Goal: Task Accomplishment & Management: Manage account settings

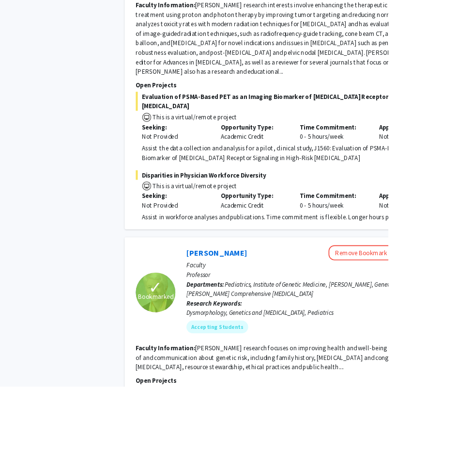
scroll to position [1224, 0]
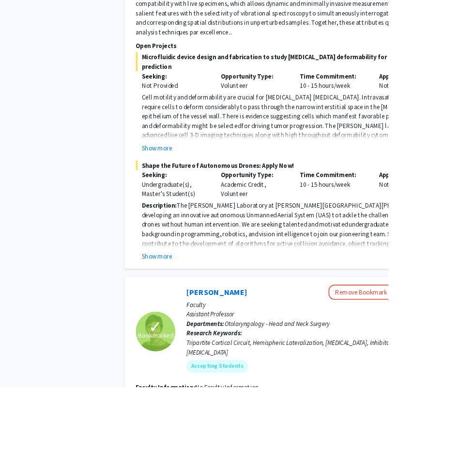
scroll to position [2788, 0]
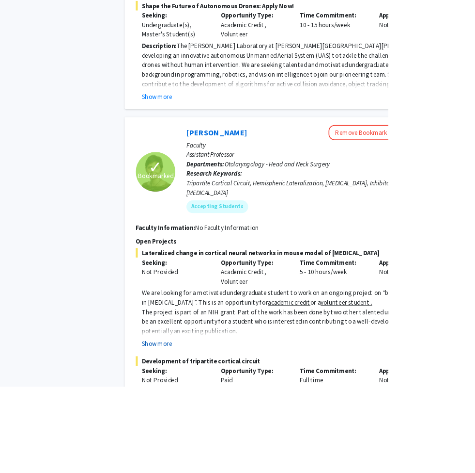
click at [197, 414] on button "Show more" at bounding box center [192, 420] width 37 height 12
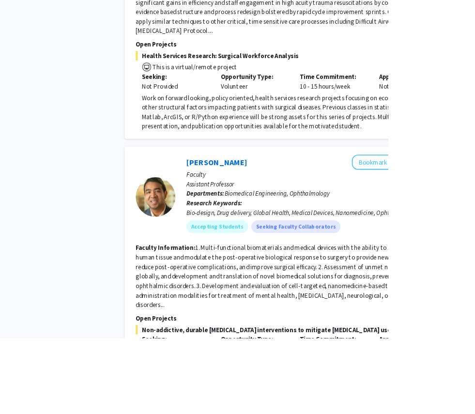
scroll to position [4105, 0]
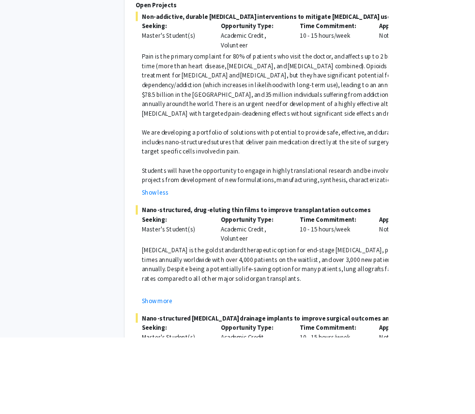
scroll to position [4486, 0]
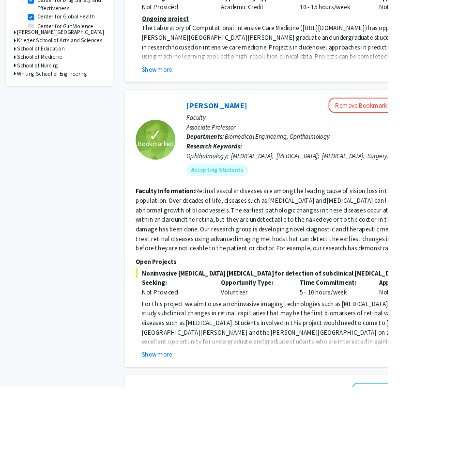
scroll to position [400, 0]
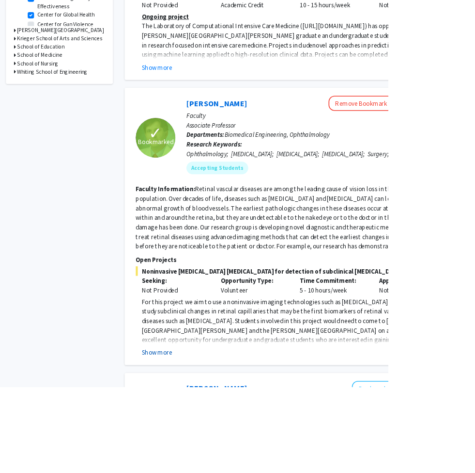
click at [197, 414] on button "Show more" at bounding box center [192, 431] width 37 height 12
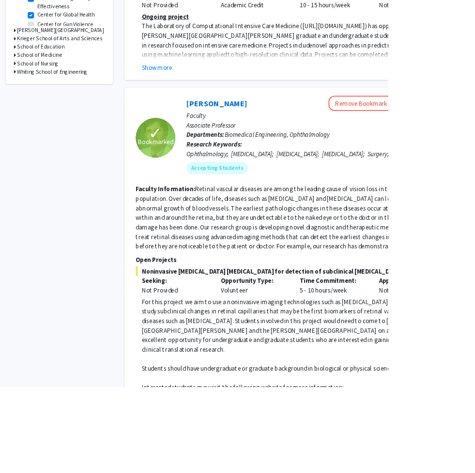
drag, startPoint x: 406, startPoint y: 476, endPoint x: 305, endPoint y: 469, distance: 101.6
drag, startPoint x: 407, startPoint y: 484, endPoint x: 153, endPoint y: 485, distance: 254.0
click at [153, 414] on div "✓ Bookmarked [PERSON_NAME] Remove Bookmark Compose Request Faculty Associate Pr…" at bounding box center [364, 317] width 422 height 420
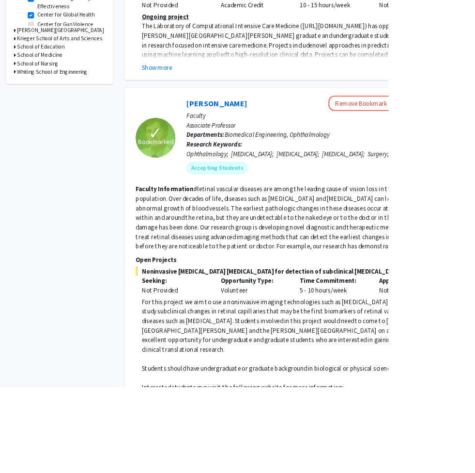
drag, startPoint x: 170, startPoint y: 481, endPoint x: 406, endPoint y: 483, distance: 236.0
click at [328, 414] on fg-read-more "For this project we aim to use a noninvasive imaging technologies such as [MEDI…" at bounding box center [363, 440] width 395 height 155
drag, startPoint x: 410, startPoint y: 483, endPoint x: 171, endPoint y: 485, distance: 239.4
click at [171, 414] on fg-read-more "For this project we aim to use a noninvasive imaging technologies such as [MEDI…" at bounding box center [363, 440] width 395 height 155
copy p "[URL][DOMAIN_NAME][PERSON_NAME][PERSON_NAME]"
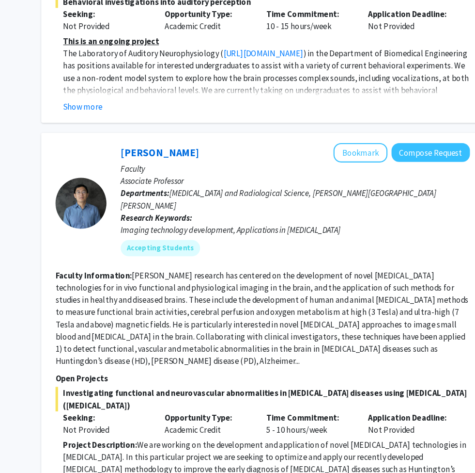
scroll to position [1209, 91]
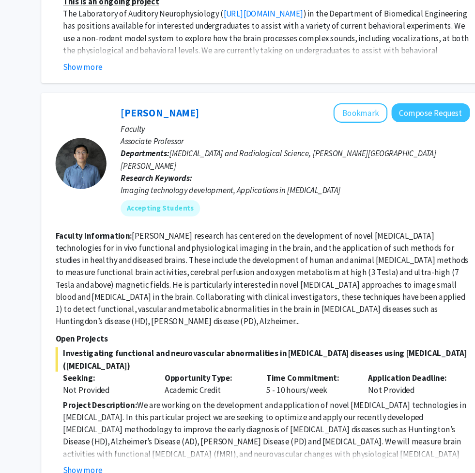
click at [98, 414] on div "Show more" at bounding box center [276, 458] width 387 height 12
click at [88, 414] on button "Show more" at bounding box center [101, 458] width 37 height 12
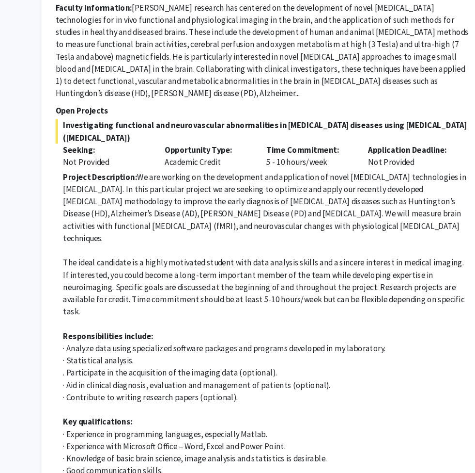
scroll to position [1425, 91]
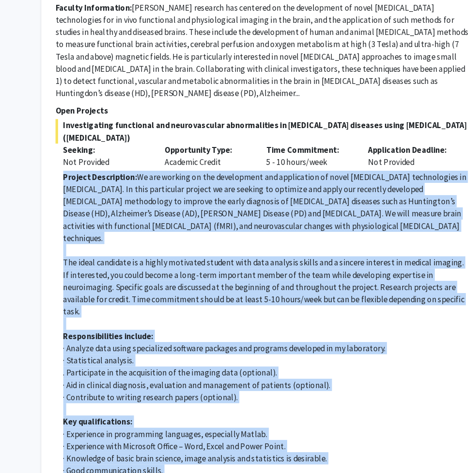
drag, startPoint x: 57, startPoint y: 118, endPoint x: 193, endPoint y: 418, distance: 329.0
click at [193, 414] on fg-read-more "Project Description: We are working on the development and application of novel…" at bounding box center [273, 356] width 395 height 364
click at [224, 414] on p "· Knowledge of basic brain science, image analysis and statistics is desirable." at bounding box center [276, 447] width 387 height 12
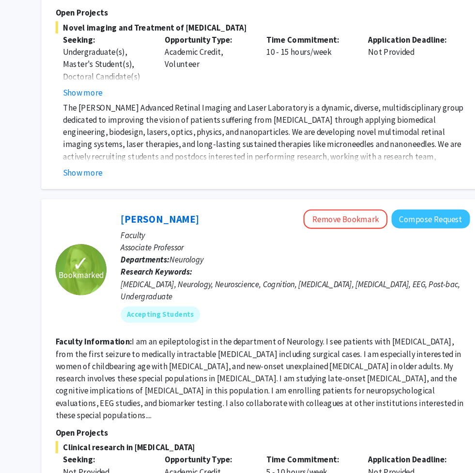
scroll to position [2925, 91]
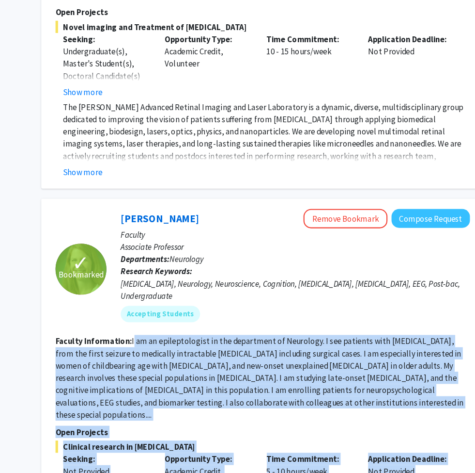
drag, startPoint x: 159, startPoint y: 382, endPoint x: 126, endPoint y: 227, distance: 159.1
click at [126, 225] on fg-search-faculty "✓ Bookmarked [PERSON_NAME] Remove Bookmark Compose Request Faculty Associate Pr…" at bounding box center [273, 356] width 395 height 292
copy fg-search-faculty "am an epileptologist in the department of Neurology. I see patients with [MEDIC…"
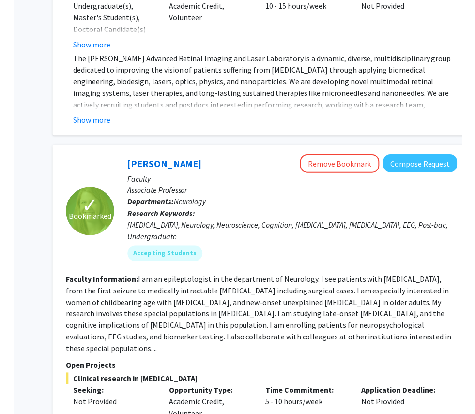
scroll to position [2979, 91]
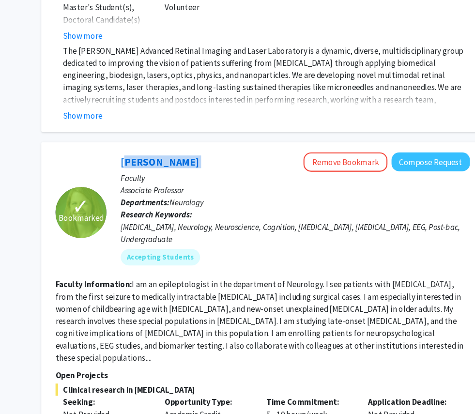
drag, startPoint x: 115, startPoint y: 60, endPoint x: 186, endPoint y: 64, distance: 70.9
click at [186, 156] on div "[PERSON_NAME] Remove Bookmark Compose Request" at bounding box center [304, 165] width 332 height 18
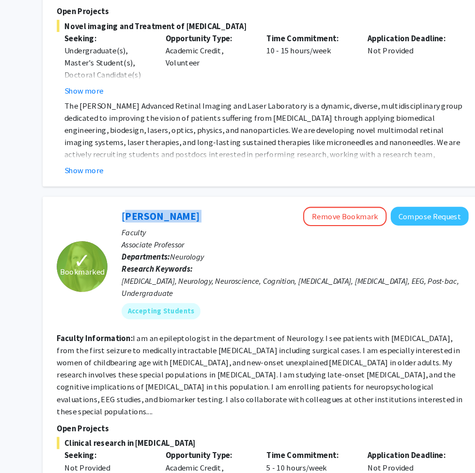
scroll to position [2937, 93]
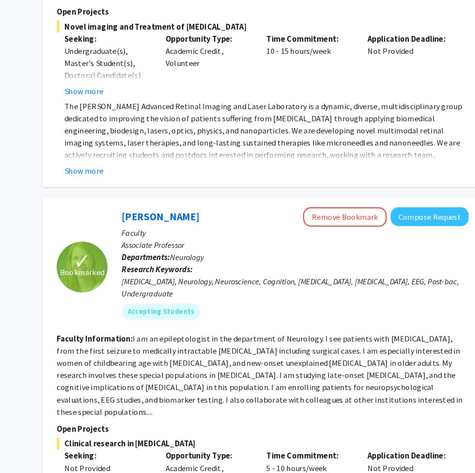
click at [222, 319] on fg-read-more "I am an epileptologist in the department of Neurology. I see patients with [MED…" at bounding box center [267, 358] width 389 height 79
click at [149, 201] on link "[PERSON_NAME]" at bounding box center [172, 207] width 75 height 12
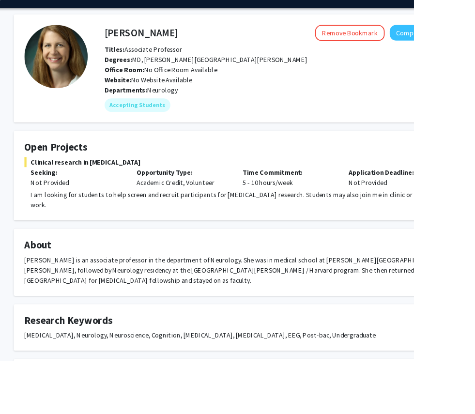
scroll to position [0, 16]
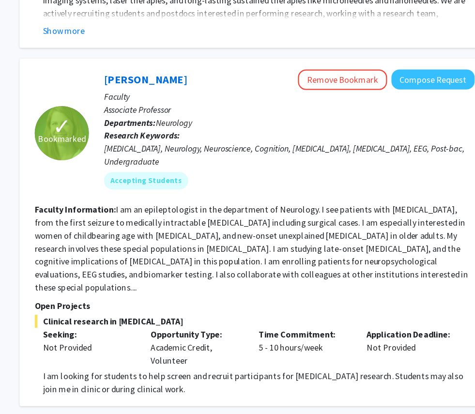
scroll to position [2697, 87]
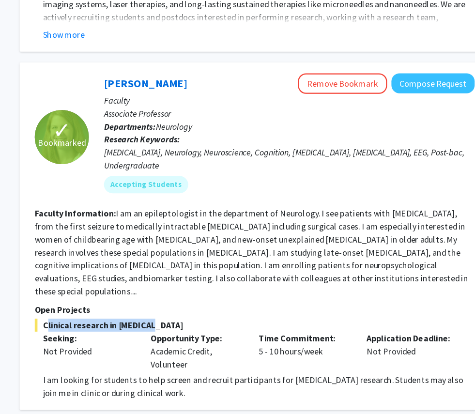
drag, startPoint x: 37, startPoint y: 222, endPoint x: 128, endPoint y: 218, distance: 91.7
click at [129, 286] on span "Clinical research in [MEDICAL_DATA]" at bounding box center [276, 292] width 395 height 12
click at [144, 286] on span "Clinical research in [MEDICAL_DATA]" at bounding box center [276, 292] width 395 height 12
drag, startPoint x: 144, startPoint y: 219, endPoint x: 41, endPoint y: 218, distance: 103.7
click at [79, 286] on span "Clinical research in [MEDICAL_DATA]" at bounding box center [276, 292] width 395 height 12
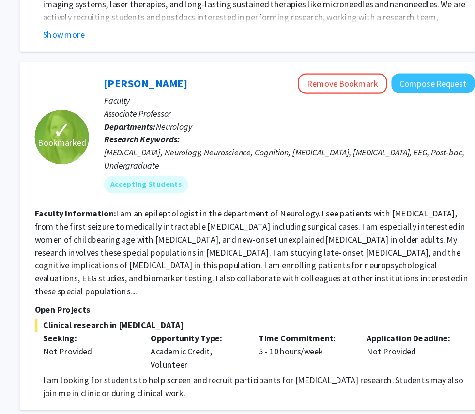
click at [189, 298] on div "Opportunity Type: Academic Credit, Volunteer" at bounding box center [224, 315] width 97 height 35
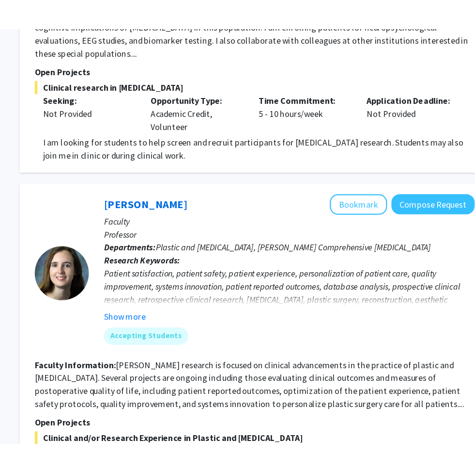
scroll to position [2957, 87]
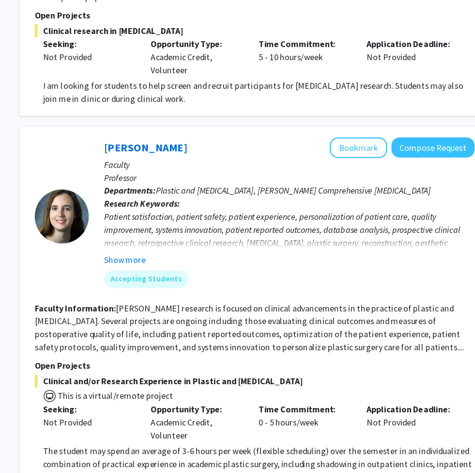
click at [322, 145] on p "Faculty" at bounding box center [307, 151] width 332 height 12
click at [328, 127] on button "Bookmark" at bounding box center [369, 136] width 51 height 18
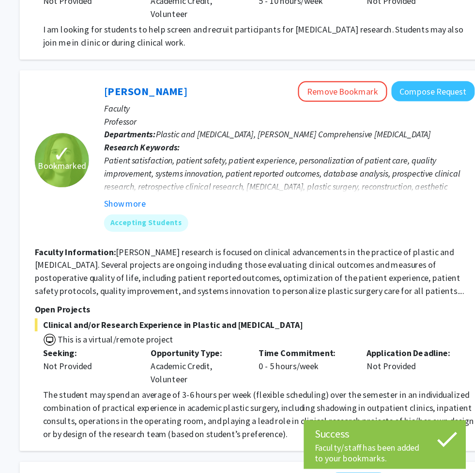
scroll to position [2973, 87]
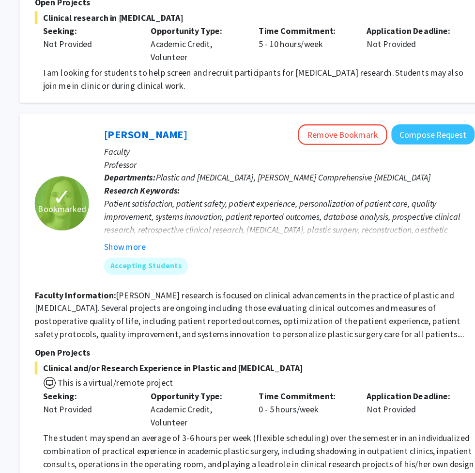
drag, startPoint x: 102, startPoint y: 191, endPoint x: 256, endPoint y: 355, distance: 224.9
click at [256, 355] on fg-search-faculty "✓ Bookmarked [PERSON_NAME] Remove Bookmark Compose Request Faculty Professor De…" at bounding box center [276, 272] width 395 height 322
copy fg-search-faculty "Loremip Dolorsitame: Co. Adipisc’e seddoeiu te incidid ut laboreet doloremagnaa…"
click at [273, 349] on div "Time Commitment: 0 - 5 hours/week" at bounding box center [321, 366] width 97 height 35
click at [86, 361] on div "Not Provided" at bounding box center [127, 367] width 82 height 12
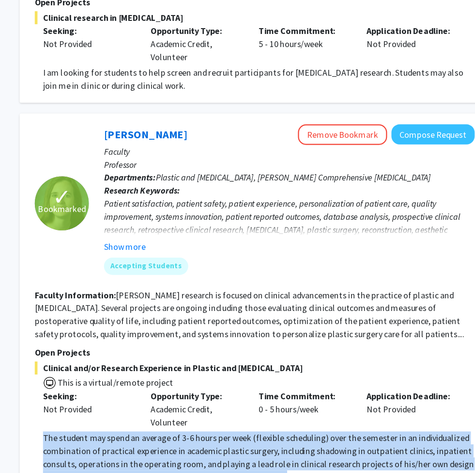
drag, startPoint x: 37, startPoint y: 323, endPoint x: 266, endPoint y: 368, distance: 233.2
click at [267, 368] on div "✓ Bookmarked [PERSON_NAME] Remove Bookmark Compose Request Faculty Professor De…" at bounding box center [276, 272] width 422 height 341
copy span "The student may spend an average of 3-6 hours per week (flexible scheduling) ov…"
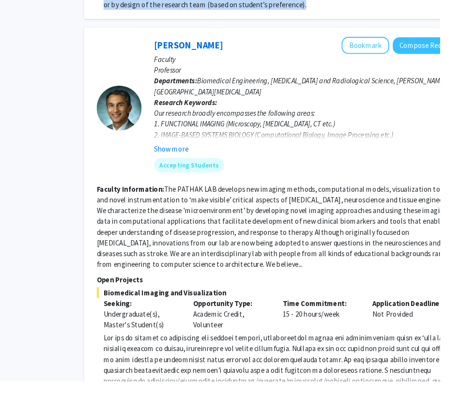
scroll to position [3395, 62]
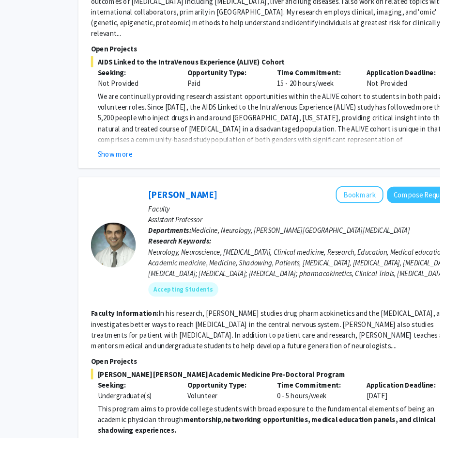
scroll to position [1084, 68]
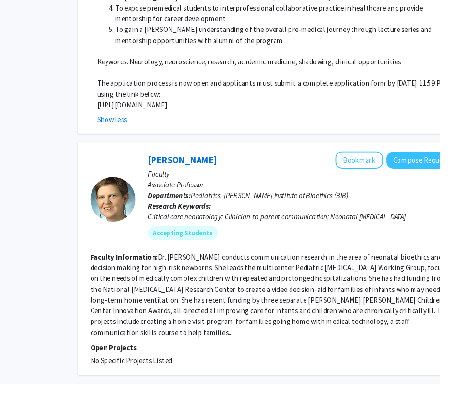
scroll to position [1874, 68]
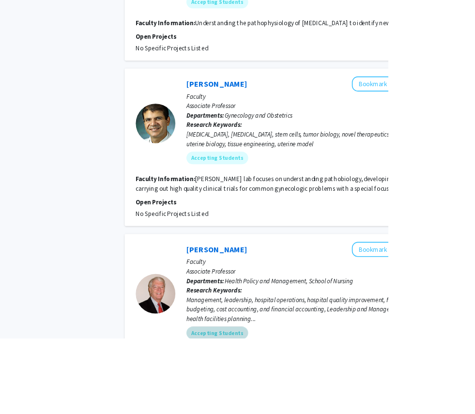
scroll to position [2933, 0]
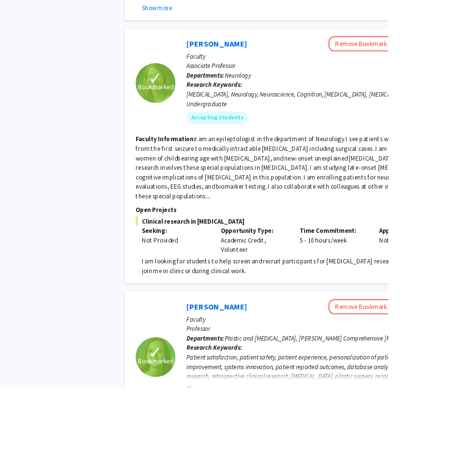
scroll to position [2720, 0]
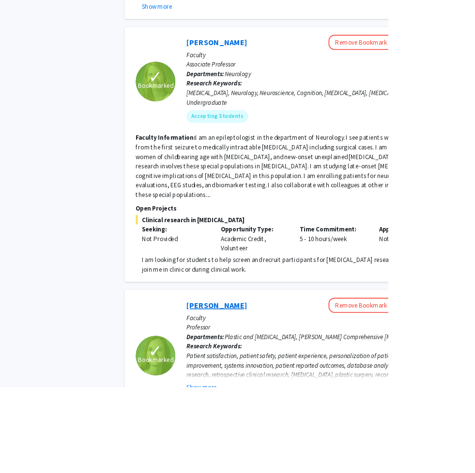
click at [271, 366] on link "[PERSON_NAME]" at bounding box center [265, 372] width 75 height 12
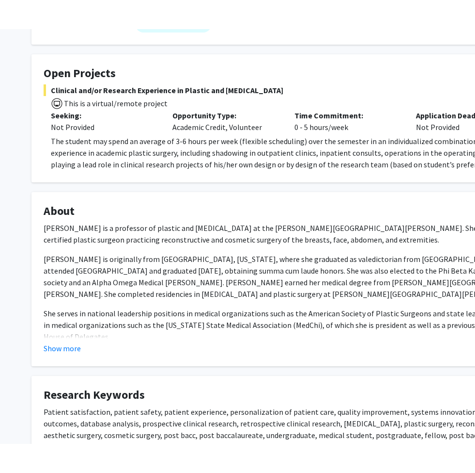
scroll to position [235, 0]
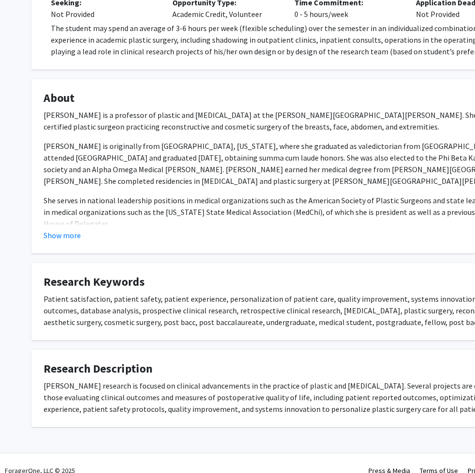
click at [64, 235] on button "Show more" at bounding box center [62, 235] width 37 height 12
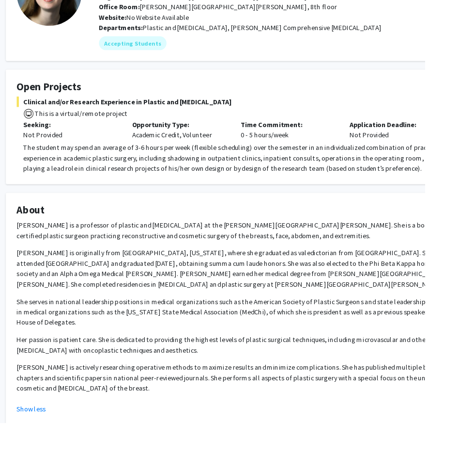
scroll to position [102, 25]
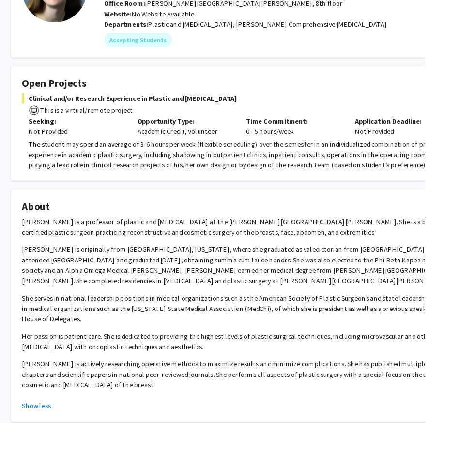
drag, startPoint x: 211, startPoint y: 390, endPoint x: 22, endPoint y: 377, distance: 190.0
click at [26, 377] on fg-card "About [PERSON_NAME] is a professor of plastic and [MEDICAL_DATA] at the [PERSON…" at bounding box center [272, 341] width 519 height 259
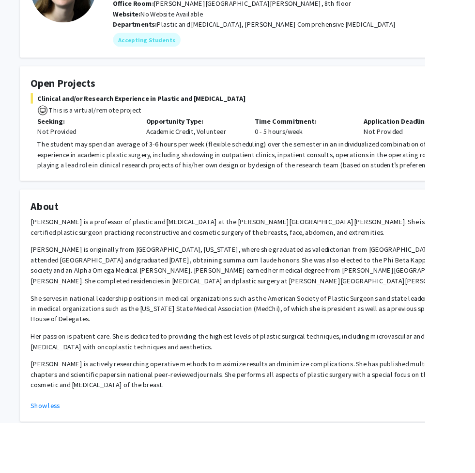
click at [169, 411] on p "[PERSON_NAME] is actively researching operative methods to maximize results and…" at bounding box center [281, 418] width 494 height 35
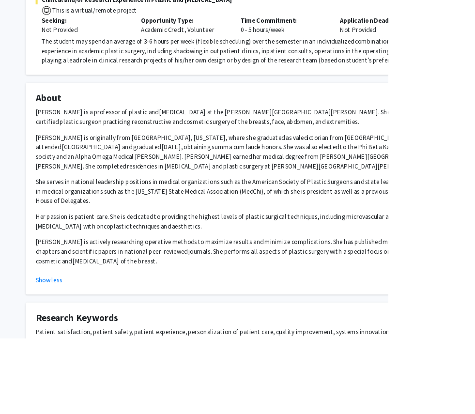
scroll to position [188, 0]
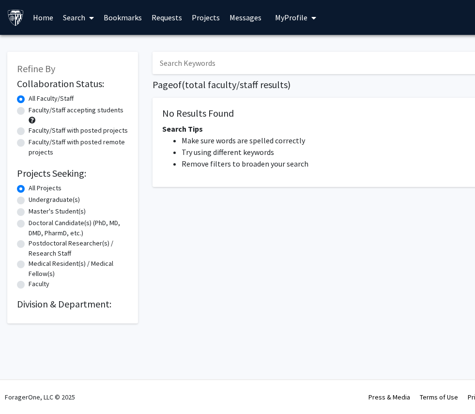
click at [26, 111] on div "Faculty/Staff accepting students" at bounding box center [72, 115] width 111 height 20
click at [29, 111] on label "Faculty/Staff accepting students" at bounding box center [76, 110] width 95 height 10
click at [29, 111] on input "Faculty/Staff accepting students" at bounding box center [32, 108] width 6 height 6
radio input "true"
click at [230, 57] on input "Search Keywords" at bounding box center [343, 63] width 380 height 22
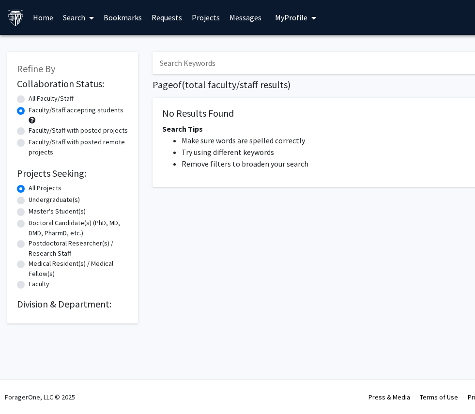
click at [72, 18] on link "Search" at bounding box center [78, 17] width 41 height 34
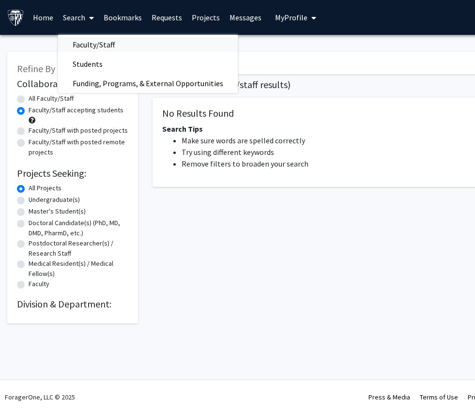
click at [87, 45] on span "Faculty/Staff" at bounding box center [93, 44] width 71 height 19
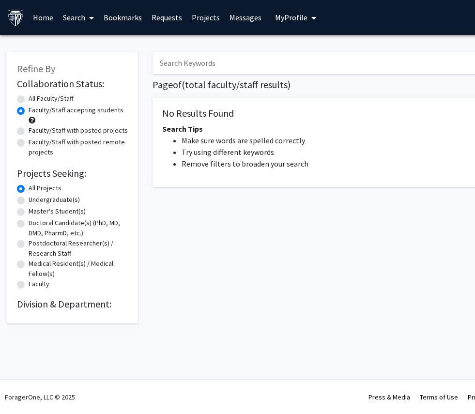
click at [90, 23] on span at bounding box center [89, 18] width 9 height 34
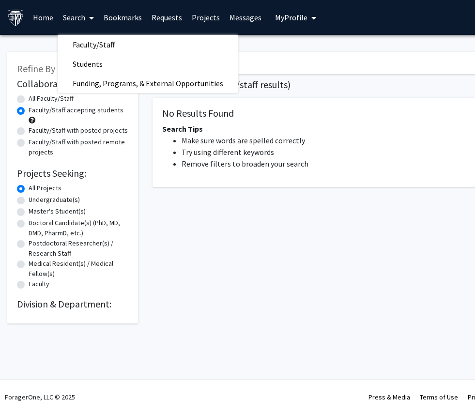
click at [146, 248] on div "Search Page of ( total faculty/staff results) No Results Found Search Tips Make…" at bounding box center [363, 183] width 436 height 282
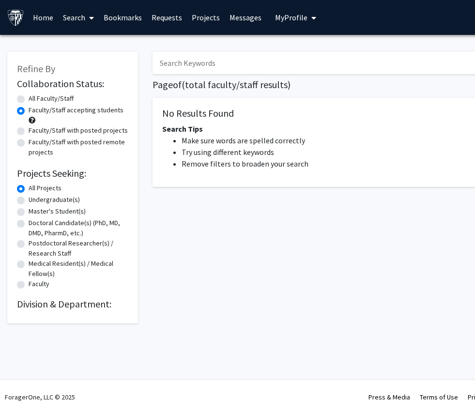
click at [41, 22] on link "Home" at bounding box center [43, 17] width 30 height 34
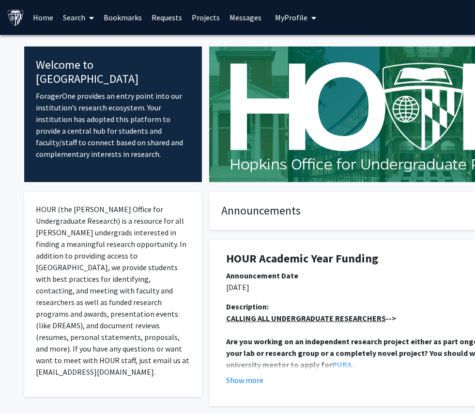
click at [74, 20] on link "Search" at bounding box center [78, 17] width 41 height 34
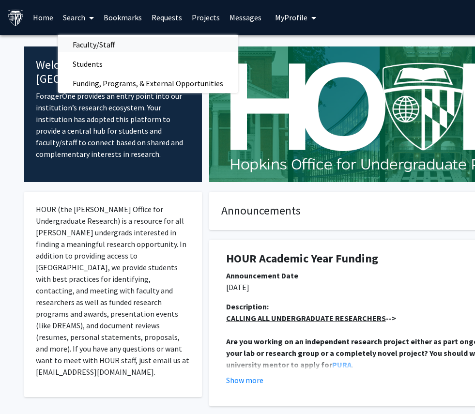
click at [80, 41] on span "Faculty/Staff" at bounding box center [93, 44] width 71 height 19
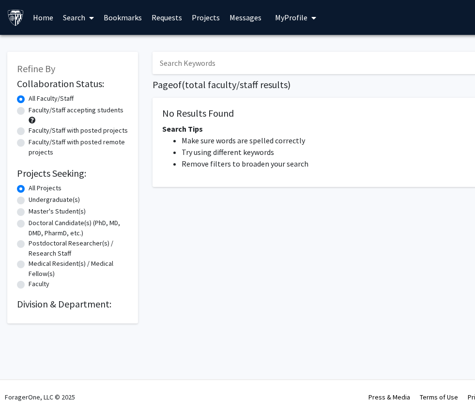
scroll to position [0, 106]
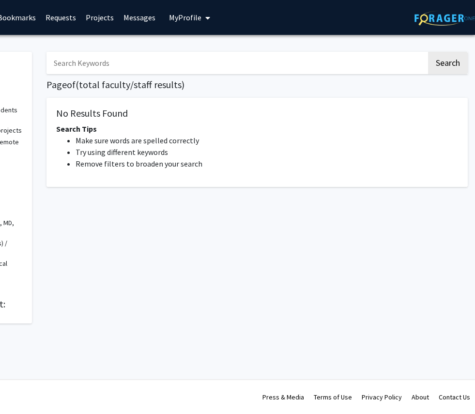
click at [328, 59] on input "Search Keywords" at bounding box center [237, 63] width 380 height 22
type input "[PERSON_NAME]"
click at [328, 62] on button "Search" at bounding box center [448, 63] width 40 height 22
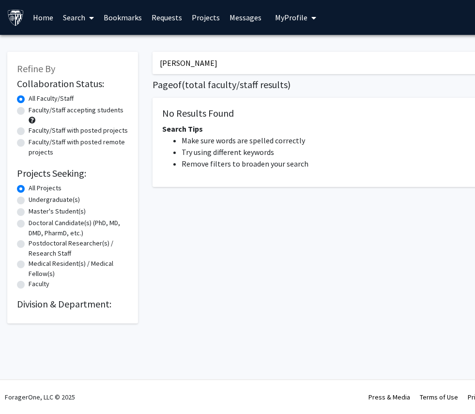
click at [22, 114] on div "Faculty/Staff accepting students" at bounding box center [72, 115] width 111 height 20
click at [75, 21] on link "Search" at bounding box center [78, 17] width 41 height 34
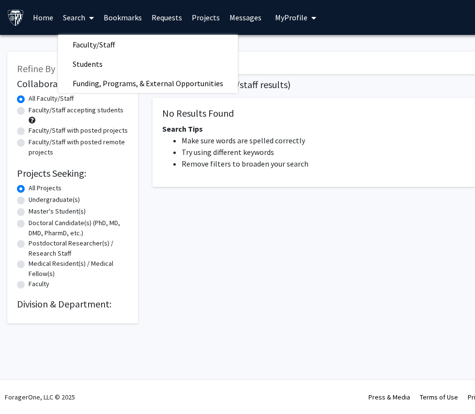
click at [45, 23] on link "Home" at bounding box center [43, 17] width 30 height 34
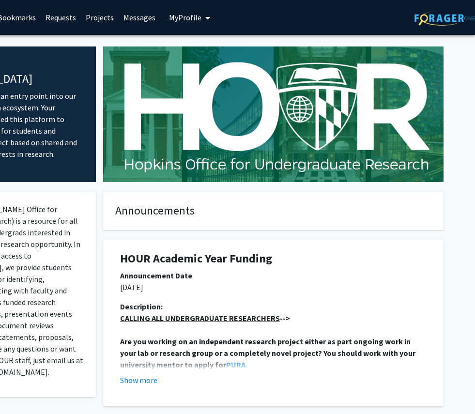
scroll to position [0, 103]
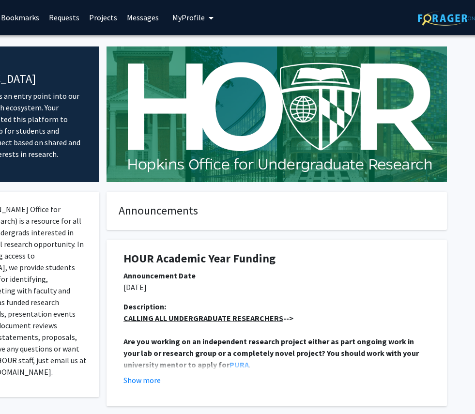
click at [205, 27] on span "My profile dropdown to access profile and logout" at bounding box center [209, 18] width 9 height 34
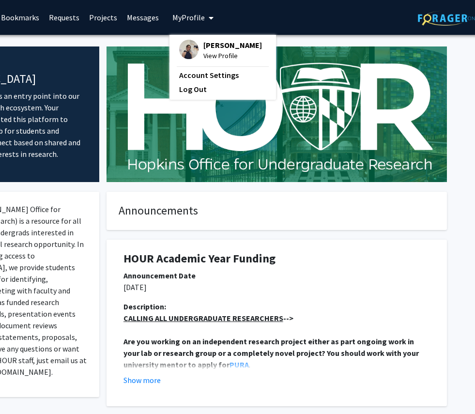
click at [215, 56] on span "View Profile" at bounding box center [233, 55] width 59 height 11
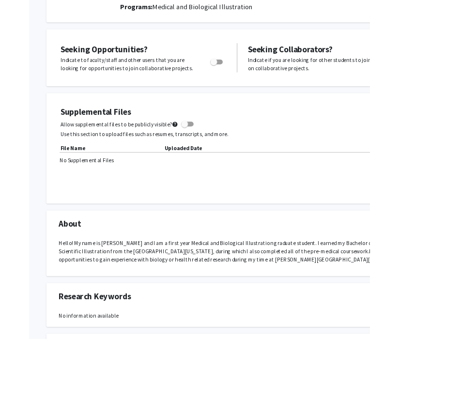
scroll to position [180, 0]
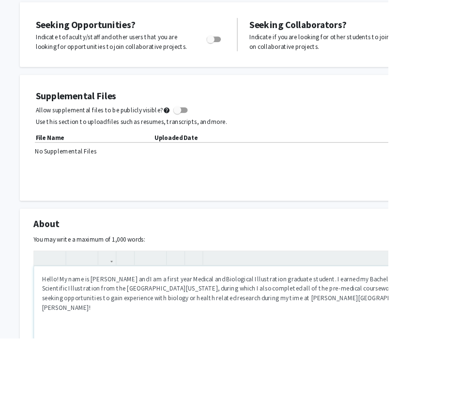
click at [170, 342] on p "Hello! My name is [PERSON_NAME] and I am a first year Medical and Biological Il…" at bounding box center [290, 358] width 479 height 47
type textarea "<p>Hello! I am a first year Medical and Biological Illustration graduate studen…"
click at [289, 341] on p "Hello! I am a first year Medical and Biological Illustration graduate student. …" at bounding box center [290, 352] width 479 height 35
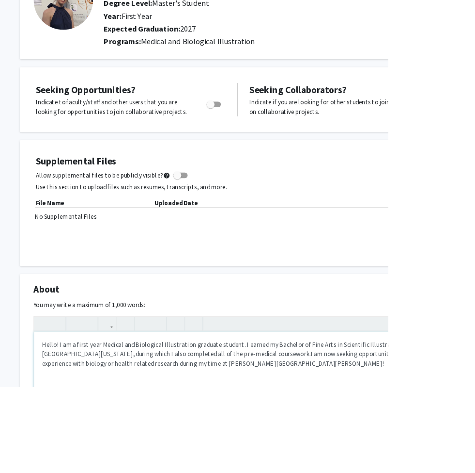
scroll to position [179, 0]
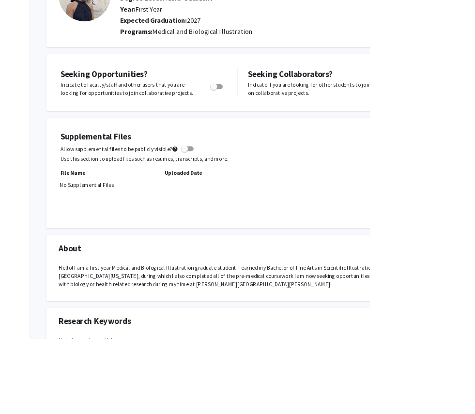
scroll to position [0, 0]
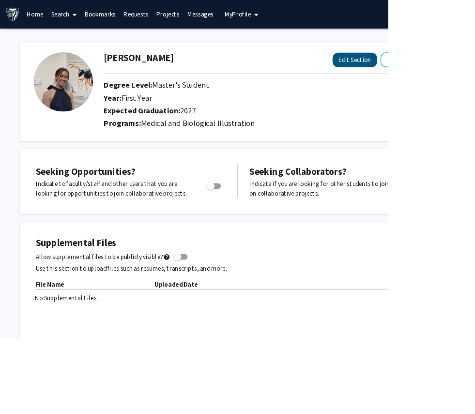
click at [328, 66] on button "Edit Section" at bounding box center [434, 73] width 55 height 18
select select "first_year"
select select "2027"
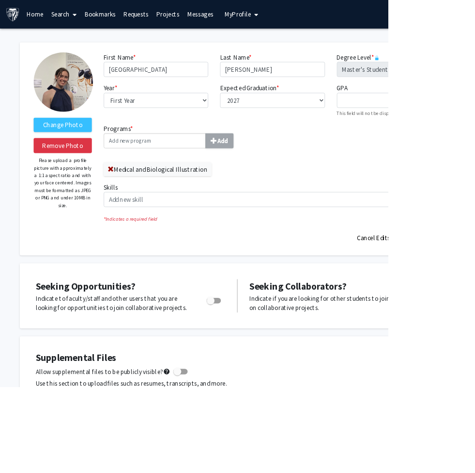
drag, startPoint x: 579, startPoint y: 334, endPoint x: 511, endPoint y: 284, distance: 84.2
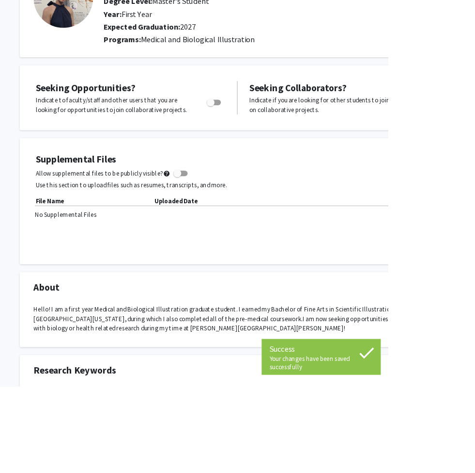
scroll to position [103, 0]
click at [263, 131] on div at bounding box center [262, 127] width 41 height 23
click at [258, 119] on label "Toggle" at bounding box center [259, 125] width 21 height 12
click at [258, 128] on input "Are you actively seeking opportunities?" at bounding box center [257, 128] width 0 height 0
checkbox input "true"
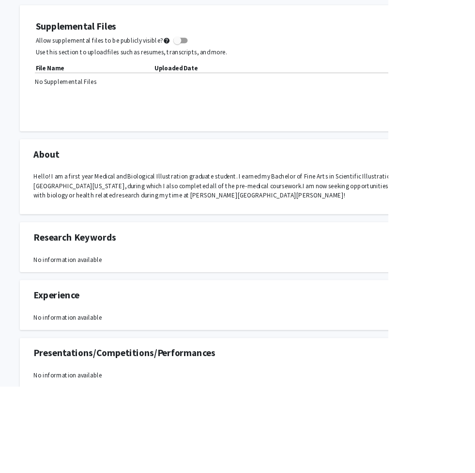
scroll to position [266, 0]
click at [200, 45] on mat-icon "help" at bounding box center [204, 49] width 9 height 12
click at [217, 52] on input "Allow supplemental files to be publicly visible? help" at bounding box center [217, 52] width 0 height 0
click at [212, 46] on span at bounding box center [220, 49] width 17 height 7
click at [217, 52] on input "Allow supplemental files to be publicly visible? help" at bounding box center [217, 52] width 0 height 0
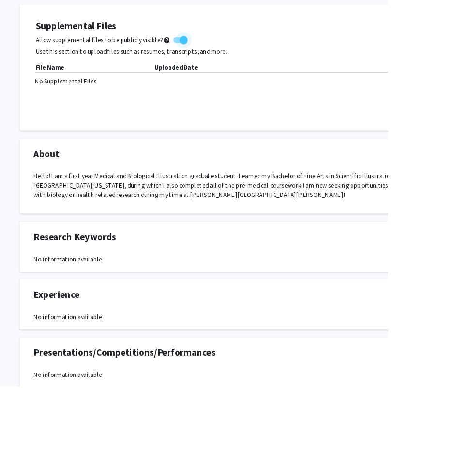
checkbox input "false"
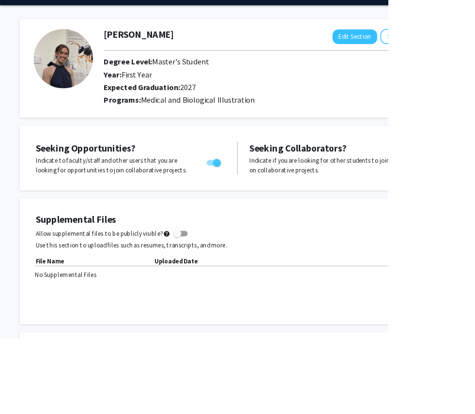
scroll to position [0, 0]
